Goal: Transaction & Acquisition: Purchase product/service

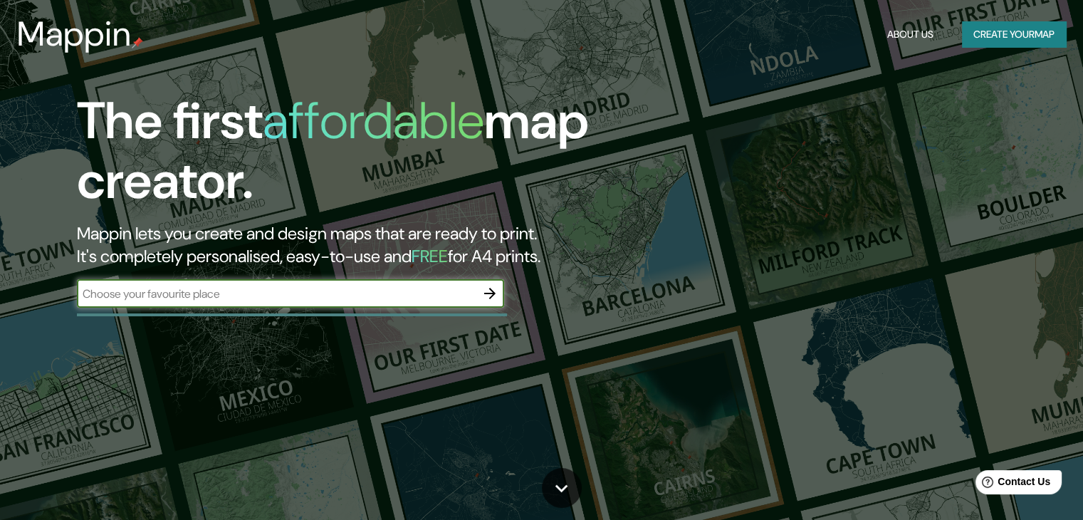
click at [365, 283] on div "​" at bounding box center [290, 293] width 427 height 28
type input "perote veracruz"
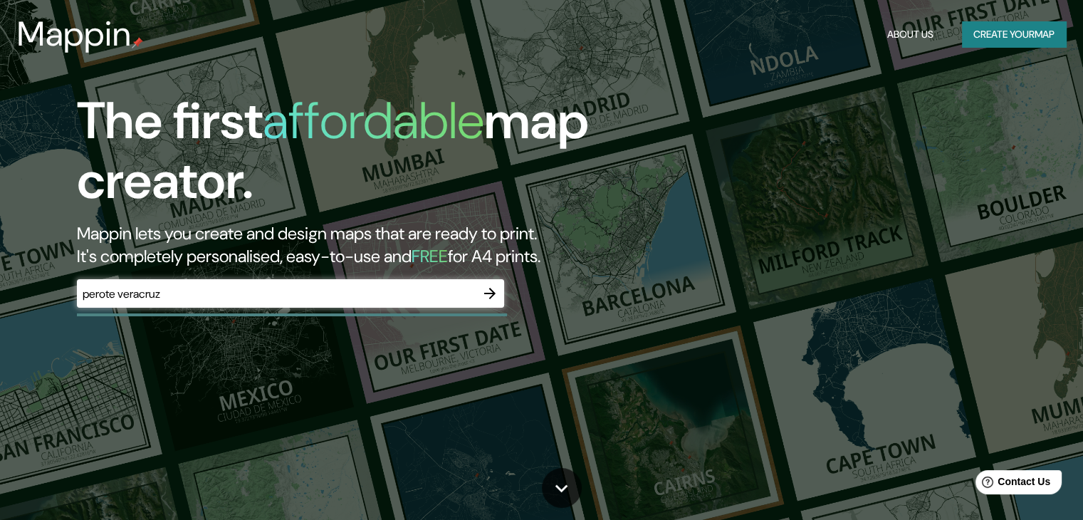
drag, startPoint x: 471, startPoint y: 284, endPoint x: 491, endPoint y: 292, distance: 22.1
click at [470, 286] on div "perote veracruz ​" at bounding box center [290, 293] width 427 height 28
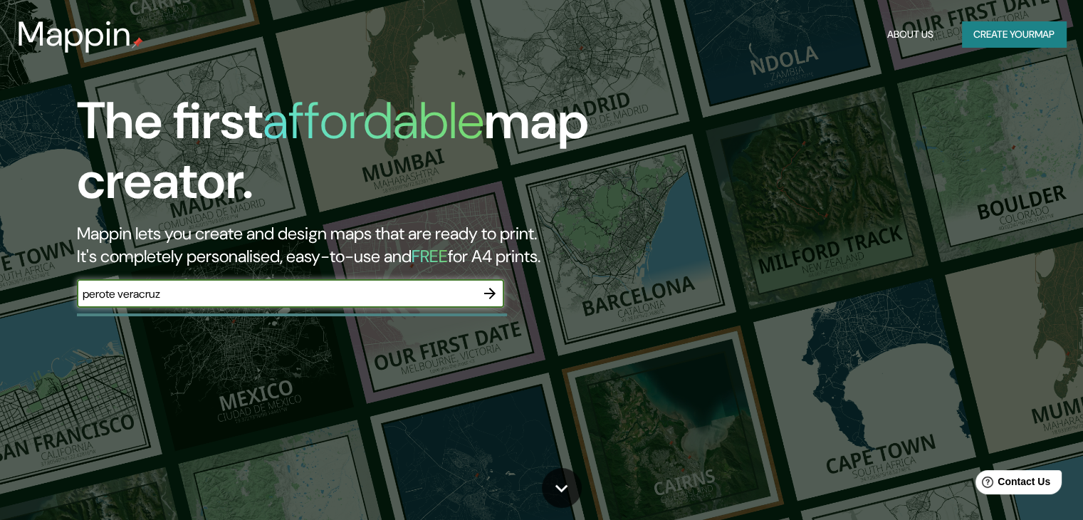
click at [493, 294] on icon "button" at bounding box center [489, 293] width 11 height 11
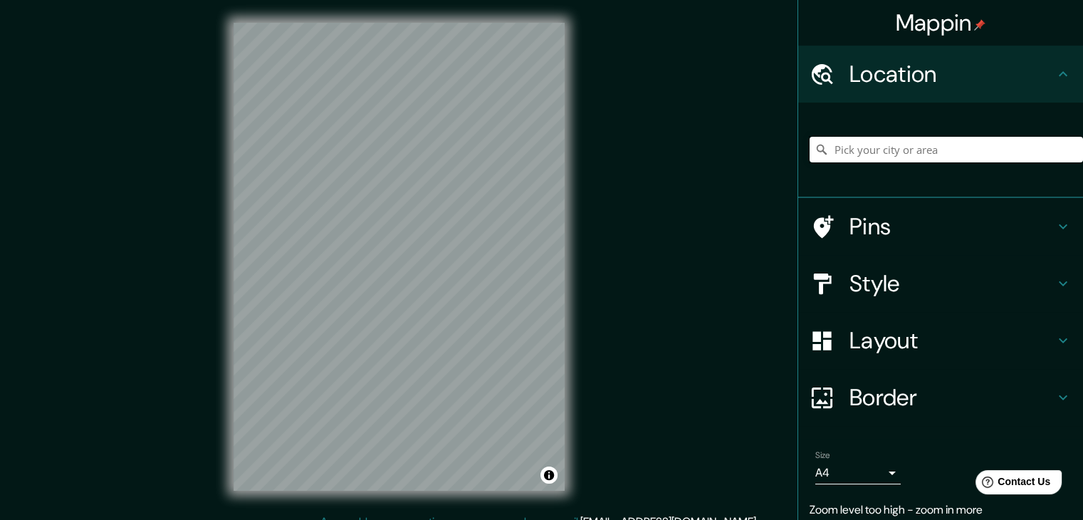
click at [914, 144] on input "Pick your city or area" at bounding box center [946, 150] width 273 height 26
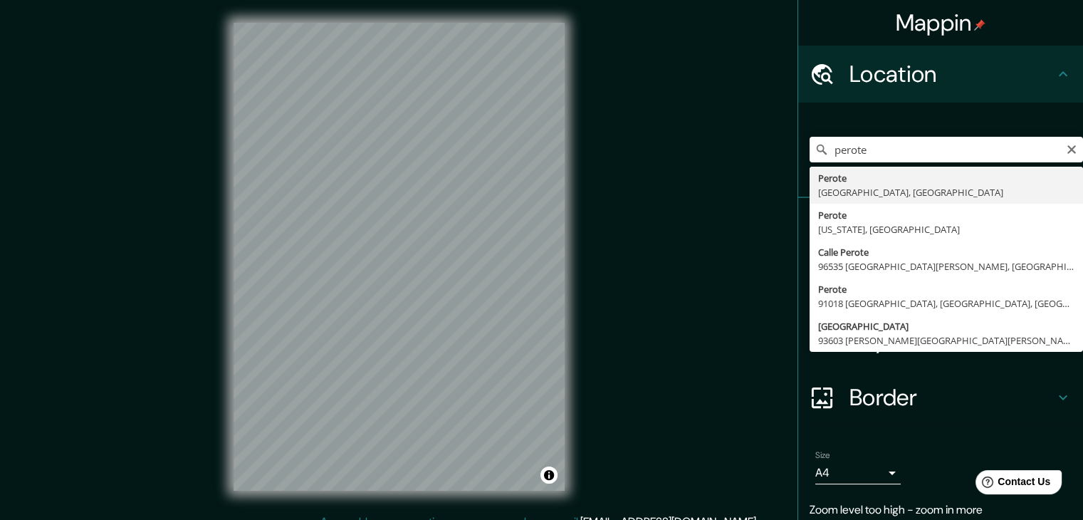
type input "Perote, [GEOGRAPHIC_DATA], [GEOGRAPHIC_DATA]"
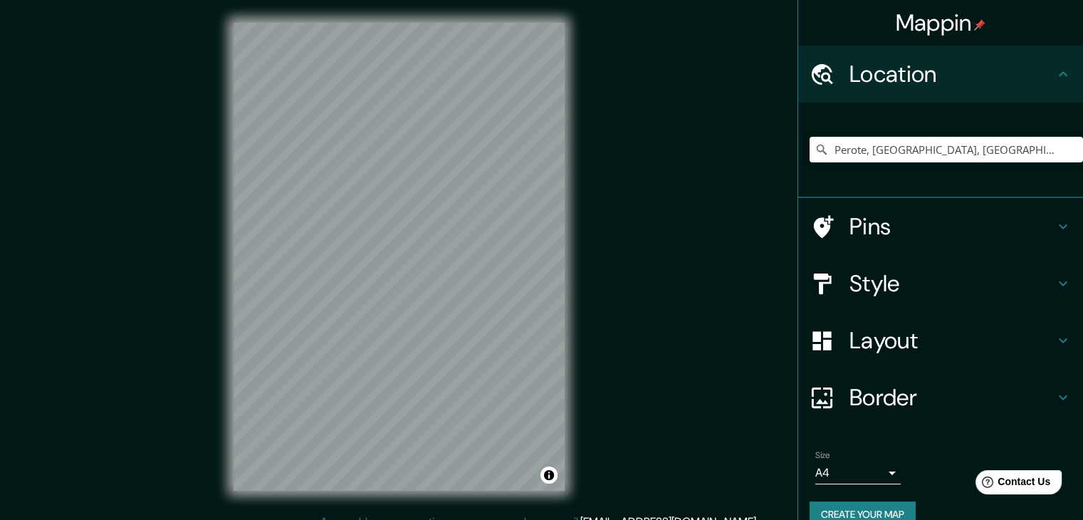
click at [937, 223] on h4 "Pins" at bounding box center [951, 226] width 205 height 28
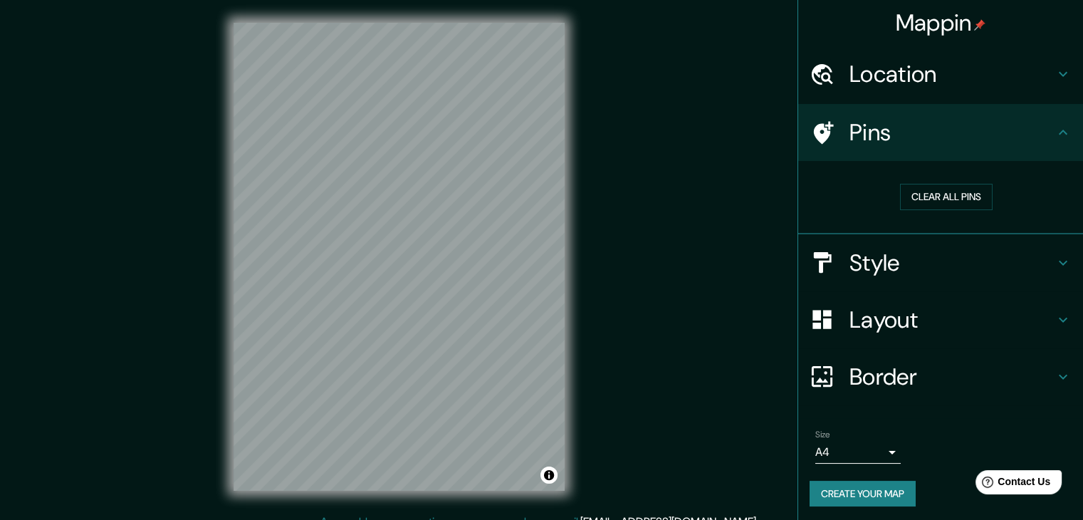
click at [980, 153] on div "Pins" at bounding box center [940, 132] width 285 height 57
click at [894, 248] on h4 "Style" at bounding box center [951, 262] width 205 height 28
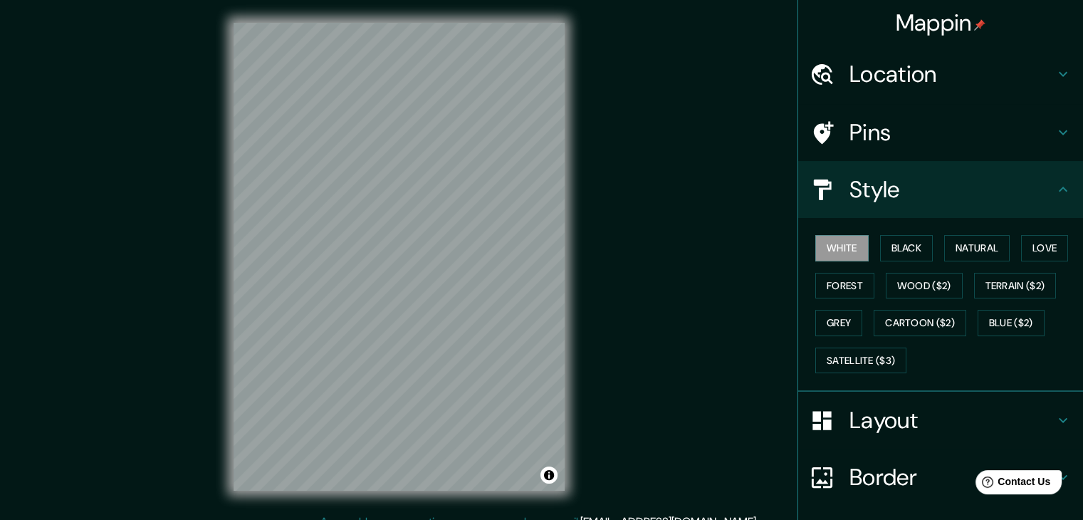
click at [928, 244] on div "White Black Natural Love Forest Wood ($2) Terrain ($2) Grey Cartoon ($2) Blue (…" at bounding box center [946, 304] width 273 height 150
click at [892, 240] on button "Black" at bounding box center [906, 248] width 53 height 26
click at [953, 246] on button "Natural" at bounding box center [977, 248] width 66 height 26
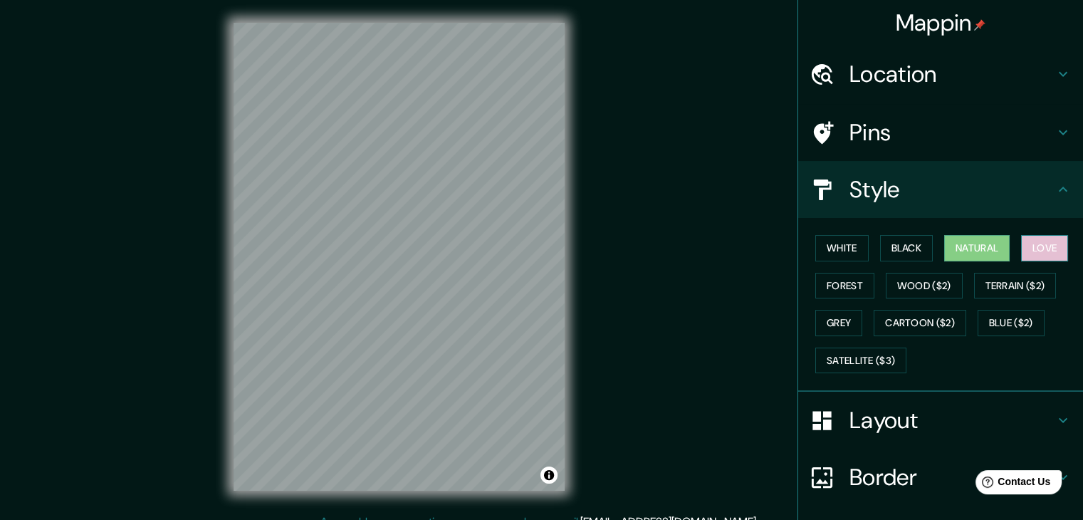
click at [1034, 242] on button "Love" at bounding box center [1044, 248] width 47 height 26
click at [829, 277] on button "Forest" at bounding box center [844, 286] width 59 height 26
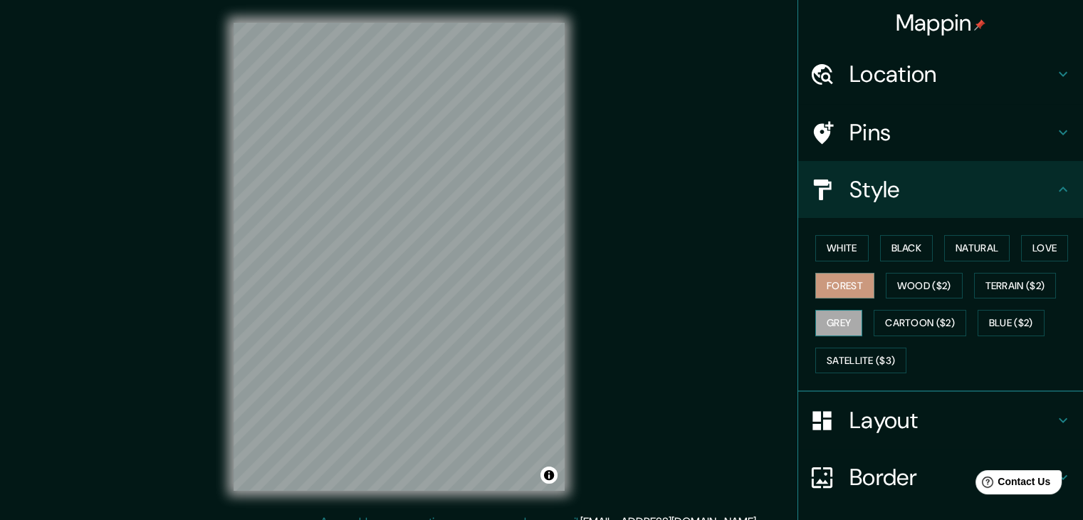
click at [823, 324] on button "Grey" at bounding box center [838, 323] width 47 height 26
click at [920, 307] on div "White Black Natural Love Forest Wood ($2) Terrain ($2) Grey Cartoon ($2) Blue (…" at bounding box center [946, 304] width 273 height 150
click at [968, 259] on button "Natural" at bounding box center [977, 248] width 66 height 26
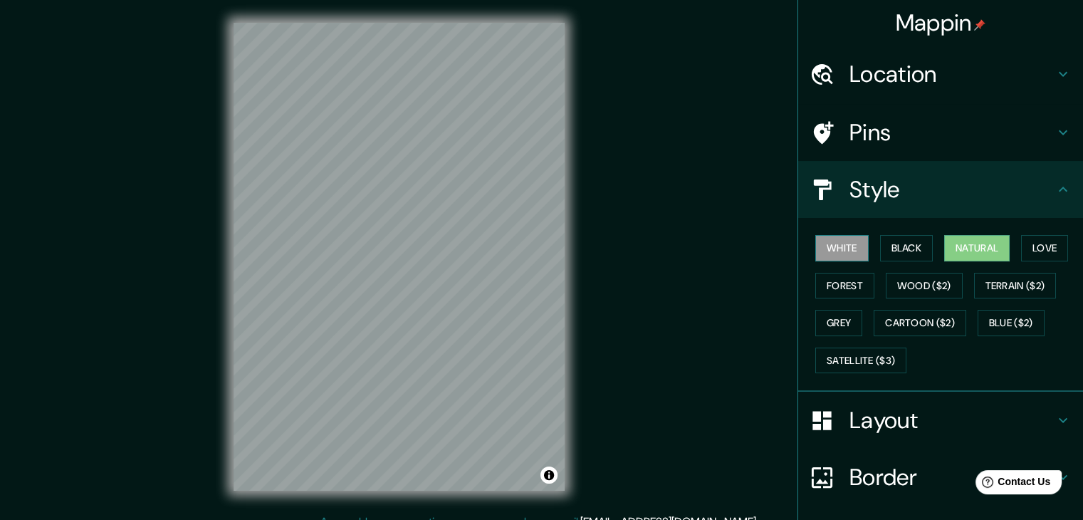
click at [844, 251] on button "White" at bounding box center [841, 248] width 53 height 26
click at [901, 248] on button "Black" at bounding box center [906, 248] width 53 height 26
